Goal: Share content

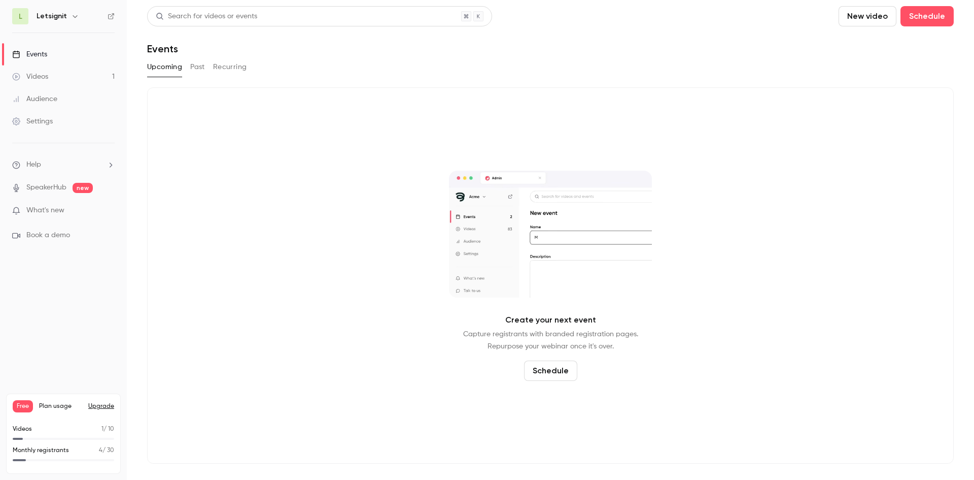
click at [202, 70] on button "Past" at bounding box center [197, 67] width 15 height 16
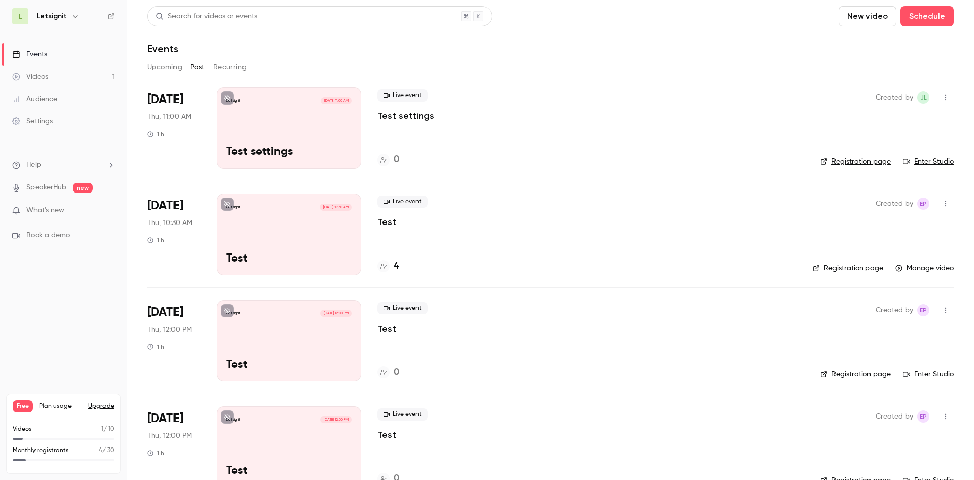
click at [942, 99] on icon "button" at bounding box center [946, 97] width 8 height 7
click at [922, 132] on li "Share" at bounding box center [891, 123] width 110 height 26
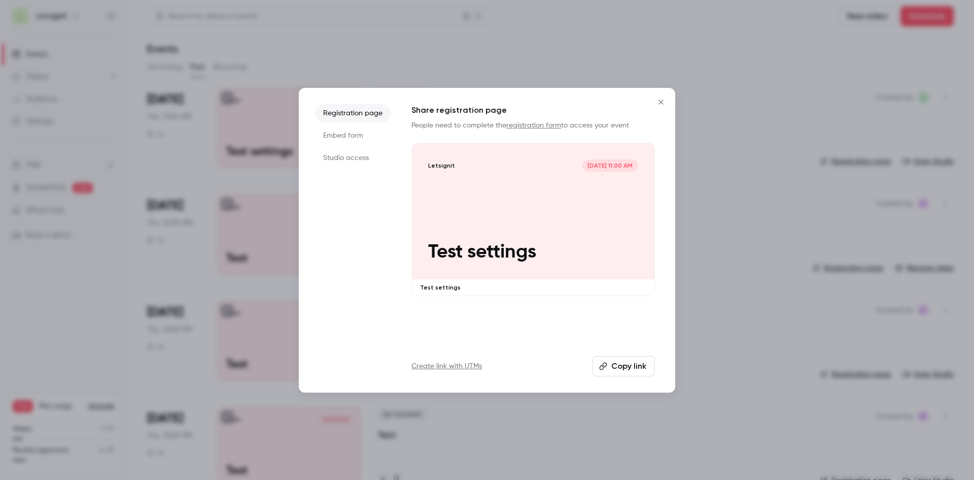
click at [336, 159] on li "Studio access" at bounding box center [353, 158] width 76 height 18
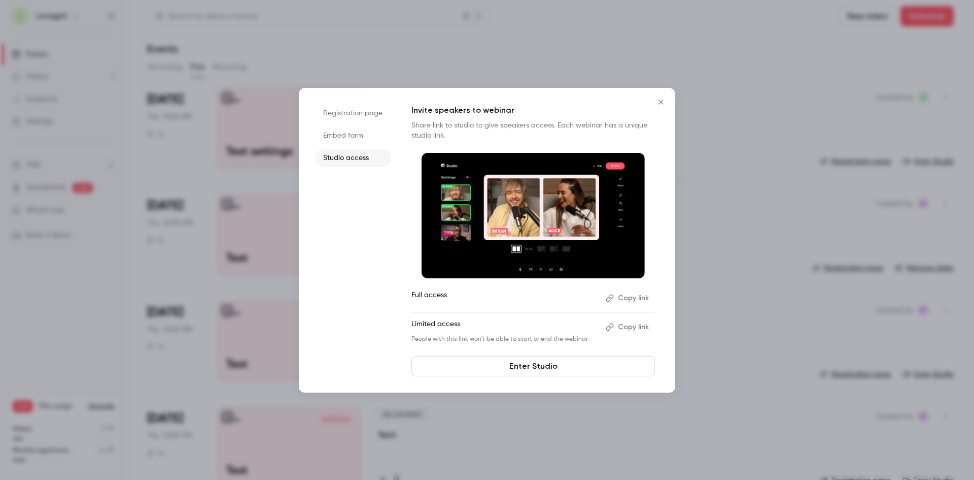
click at [359, 131] on li "Embed form" at bounding box center [353, 135] width 76 height 18
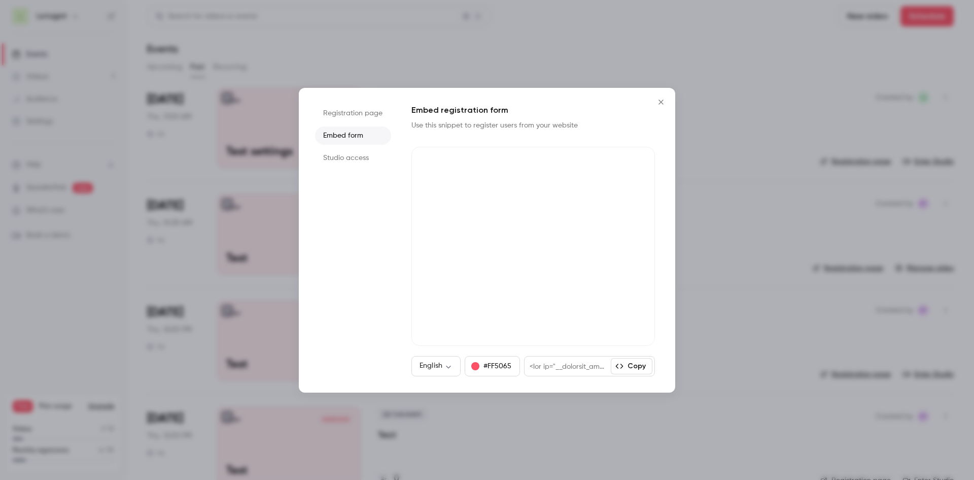
click at [330, 119] on li "Registration page" at bounding box center [353, 113] width 76 height 18
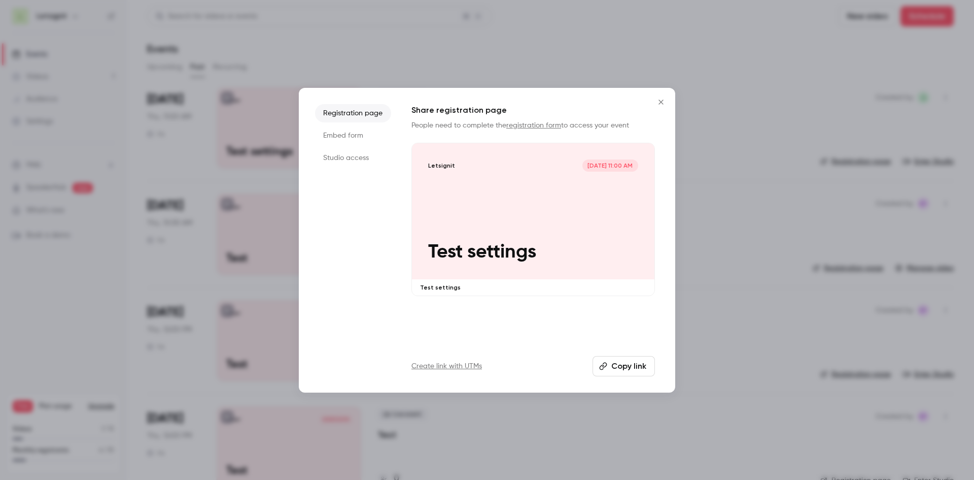
click at [628, 367] on button "Copy link" at bounding box center [624, 366] width 62 height 20
click at [654, 102] on button "Close" at bounding box center [661, 102] width 20 height 20
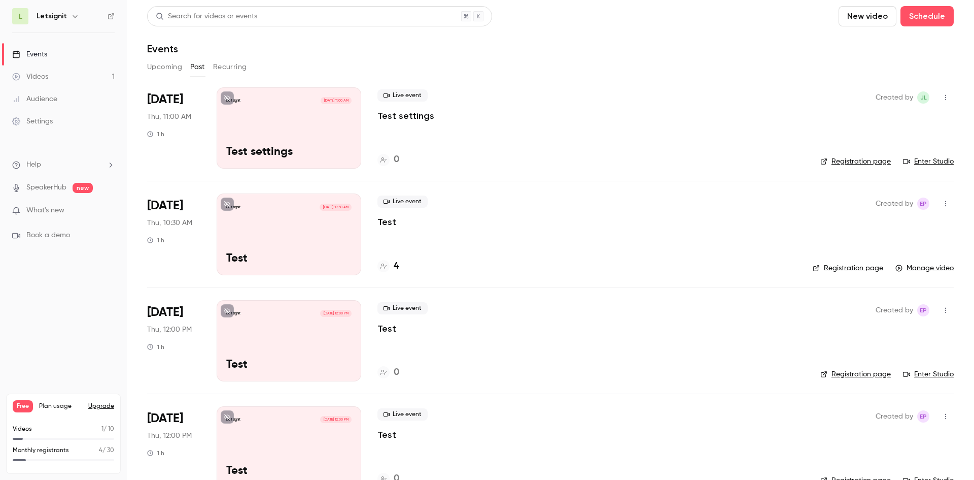
click at [299, 221] on div "Letsignit [DATE] 10:30 AM Test" at bounding box center [289, 233] width 145 height 81
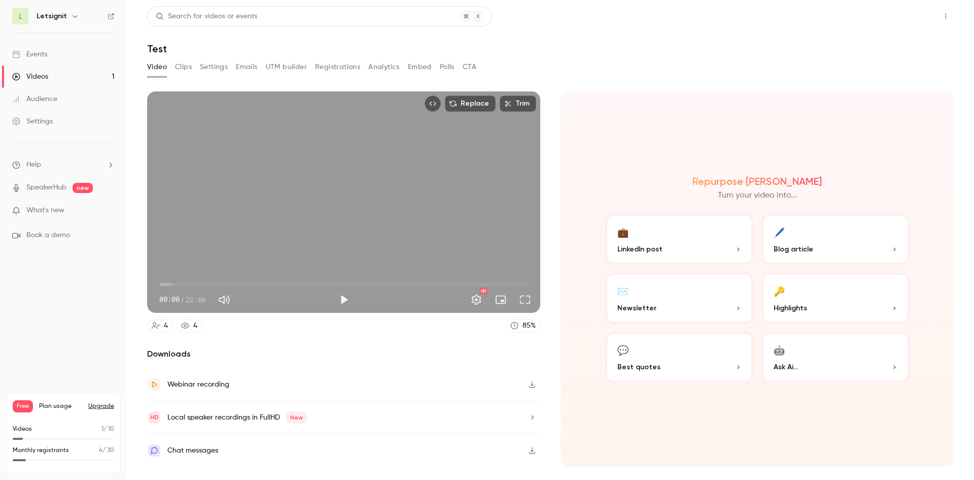
click at [913, 16] on button "Share" at bounding box center [910, 16] width 40 height 20
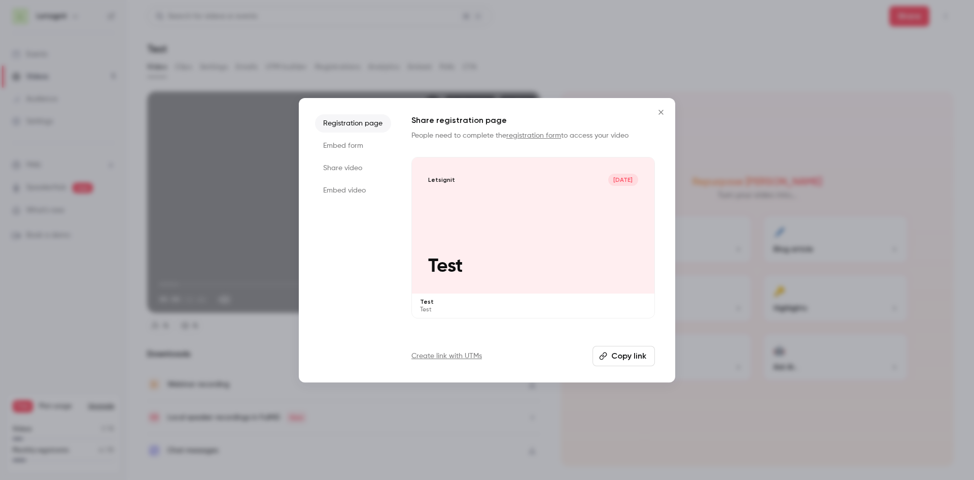
click at [328, 120] on li "Registration page" at bounding box center [353, 123] width 76 height 18
click at [341, 146] on li "Embed form" at bounding box center [353, 146] width 76 height 18
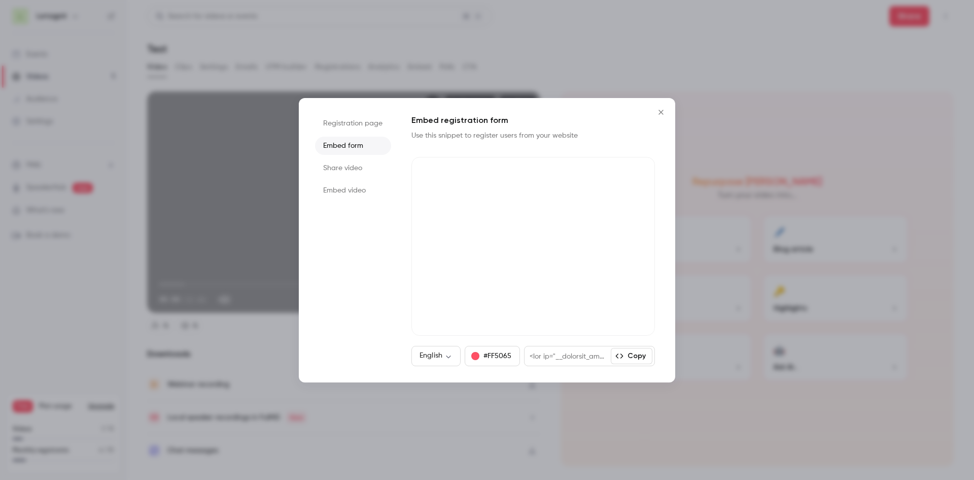
click at [341, 168] on li "Share video" at bounding box center [353, 168] width 76 height 18
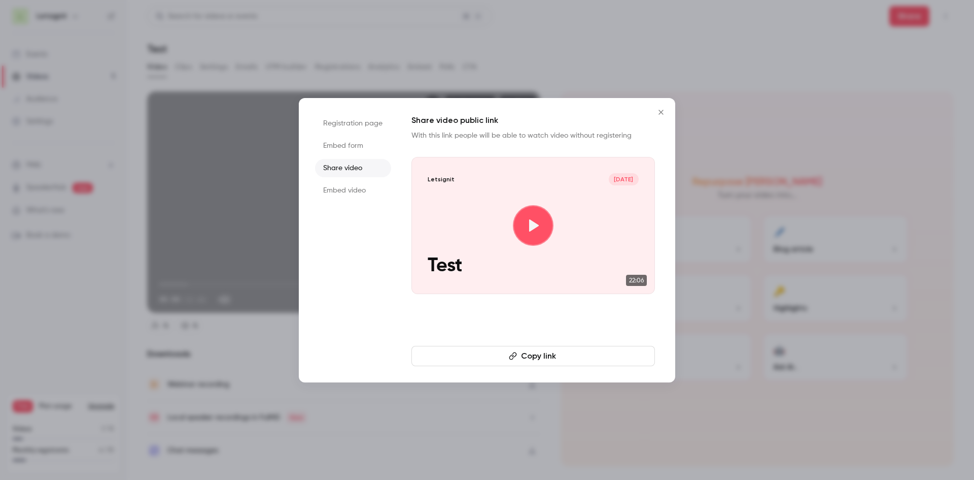
click at [537, 359] on button "Copy link" at bounding box center [534, 356] width 244 height 20
drag, startPoint x: 348, startPoint y: 145, endPoint x: 339, endPoint y: 172, distance: 28.2
click at [348, 145] on li "Embed form" at bounding box center [353, 146] width 76 height 18
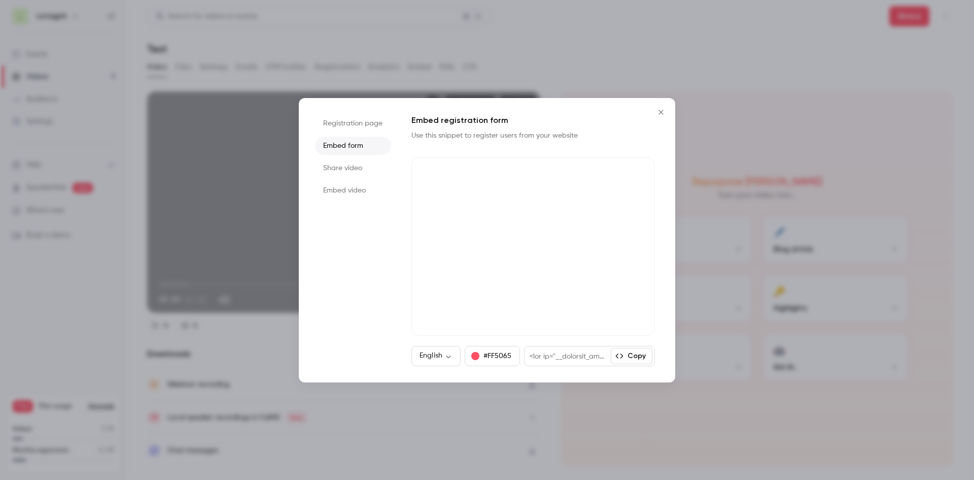
click at [343, 193] on li "Embed video" at bounding box center [353, 190] width 76 height 18
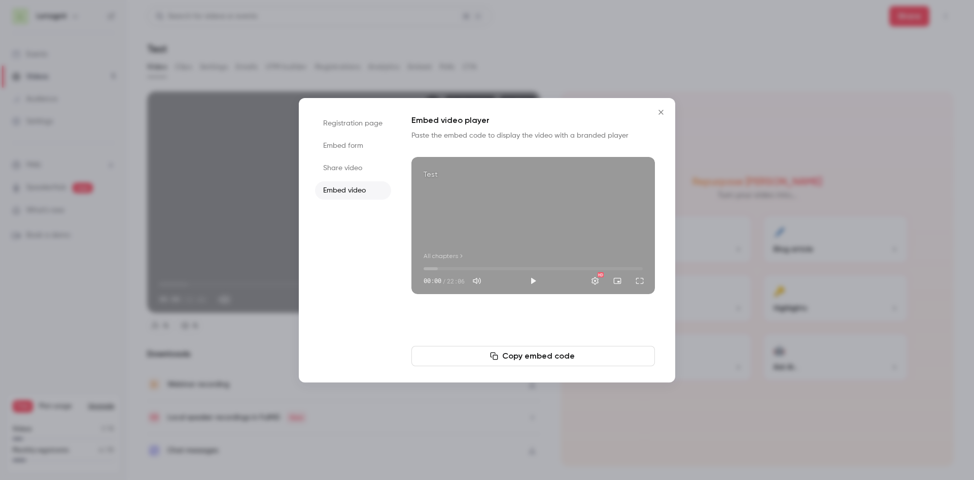
click at [512, 356] on button "Copy embed code" at bounding box center [534, 356] width 244 height 20
click at [522, 360] on button "Copy embed code" at bounding box center [534, 356] width 244 height 20
click at [329, 178] on ul "Registration page Embed form Share video Embed video" at bounding box center [353, 240] width 76 height 252
click at [326, 175] on li "Share video" at bounding box center [353, 168] width 76 height 18
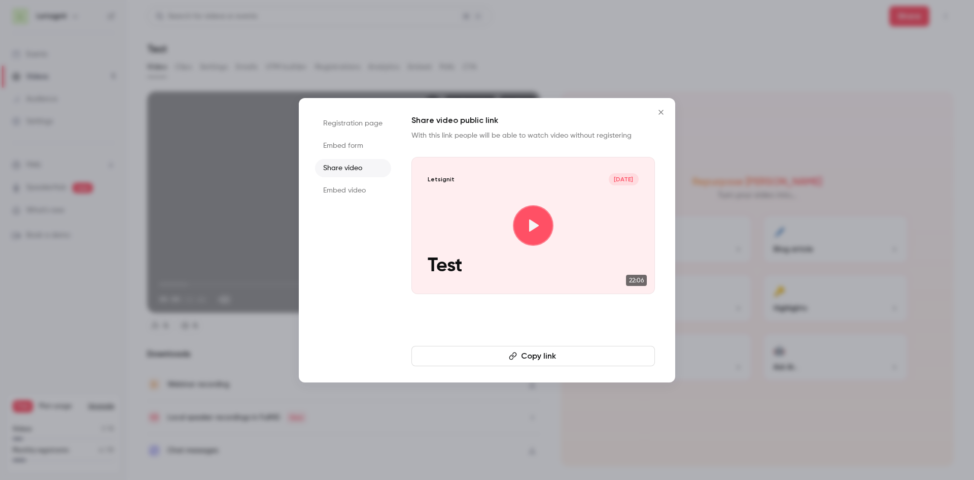
click at [340, 141] on li "Embed form" at bounding box center [353, 146] width 76 height 18
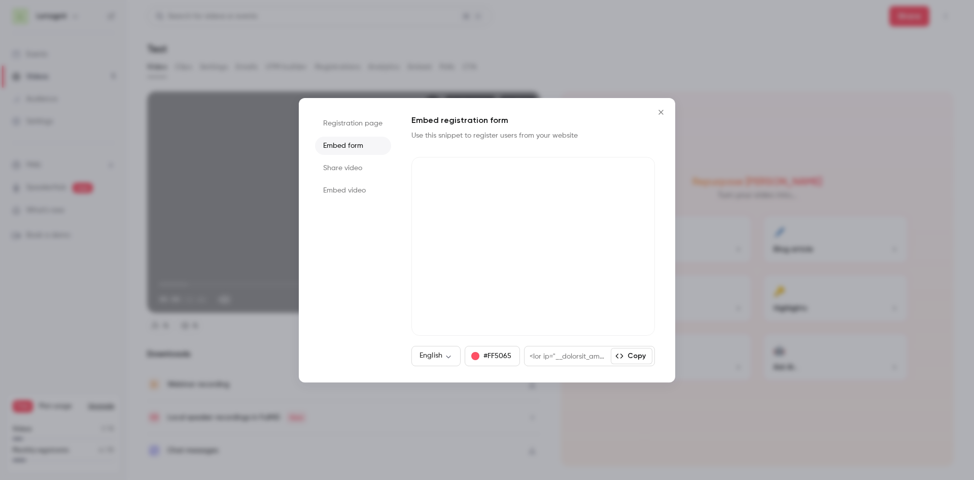
click at [633, 359] on button "Copy" at bounding box center [632, 356] width 42 height 16
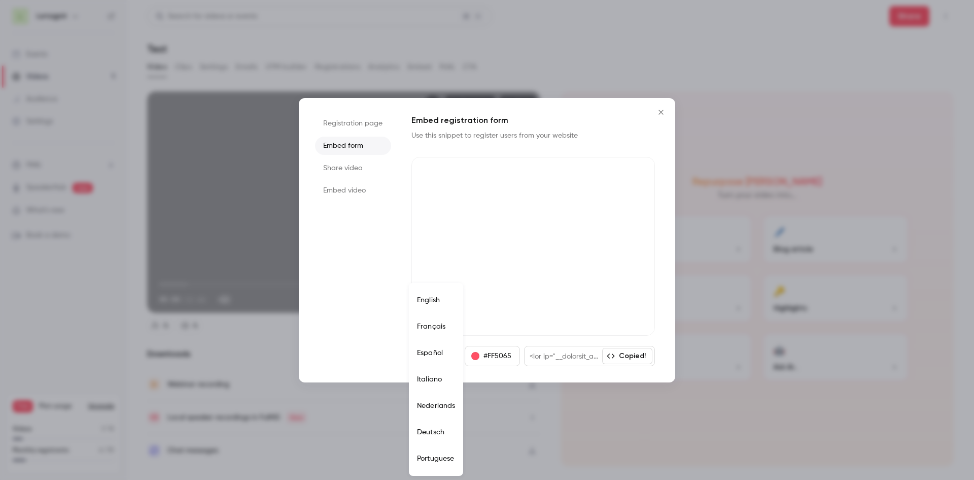
click at [443, 356] on body "L Letsignit Events Videos 1 Audience Settings Help SpeakerHub new What's new Bo…" at bounding box center [487, 240] width 974 height 480
click at [408, 244] on div at bounding box center [487, 240] width 974 height 480
